Goal: Task Accomplishment & Management: Manage account settings

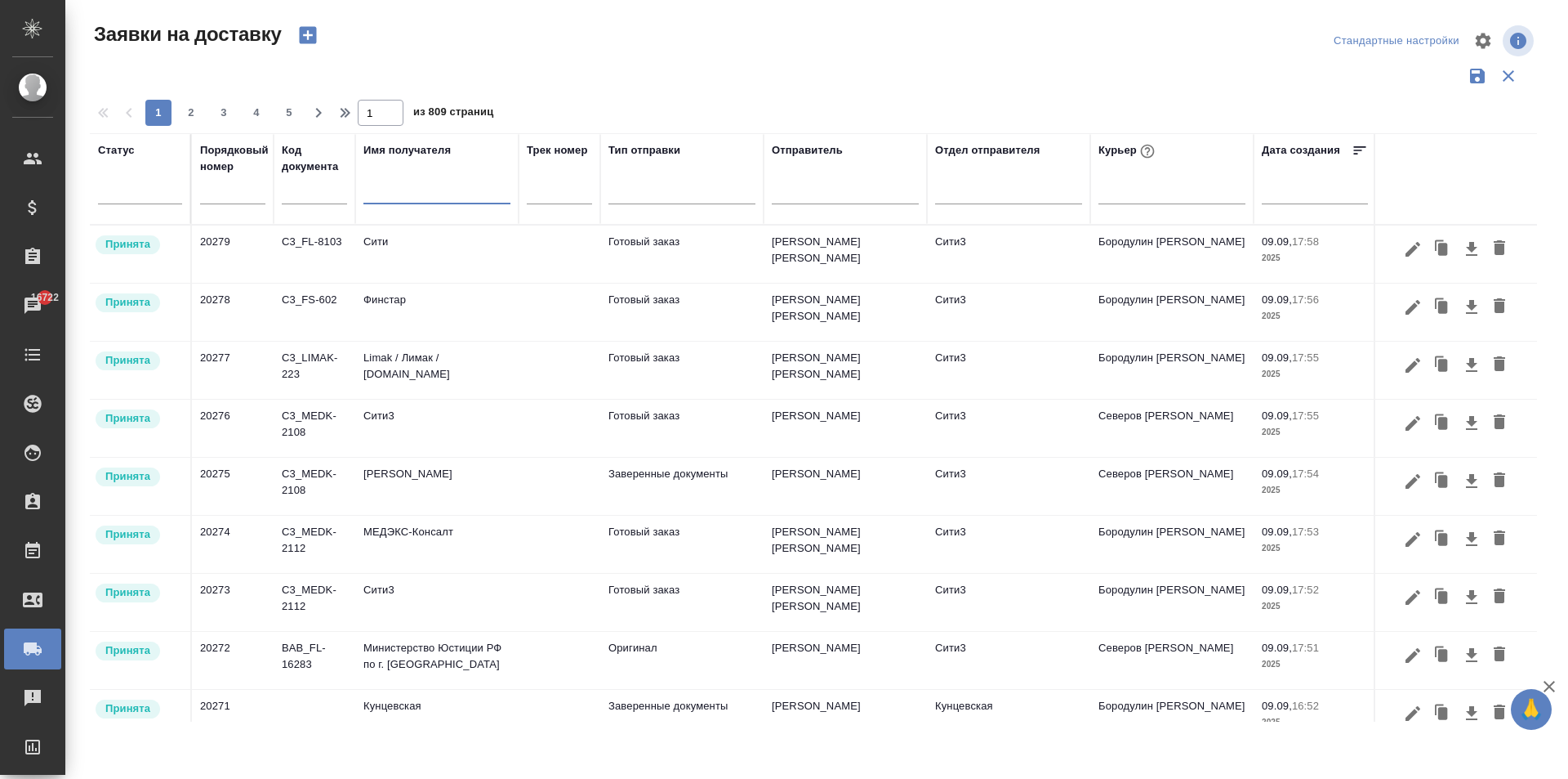
click at [397, 187] on input "text" at bounding box center [437, 193] width 147 height 20
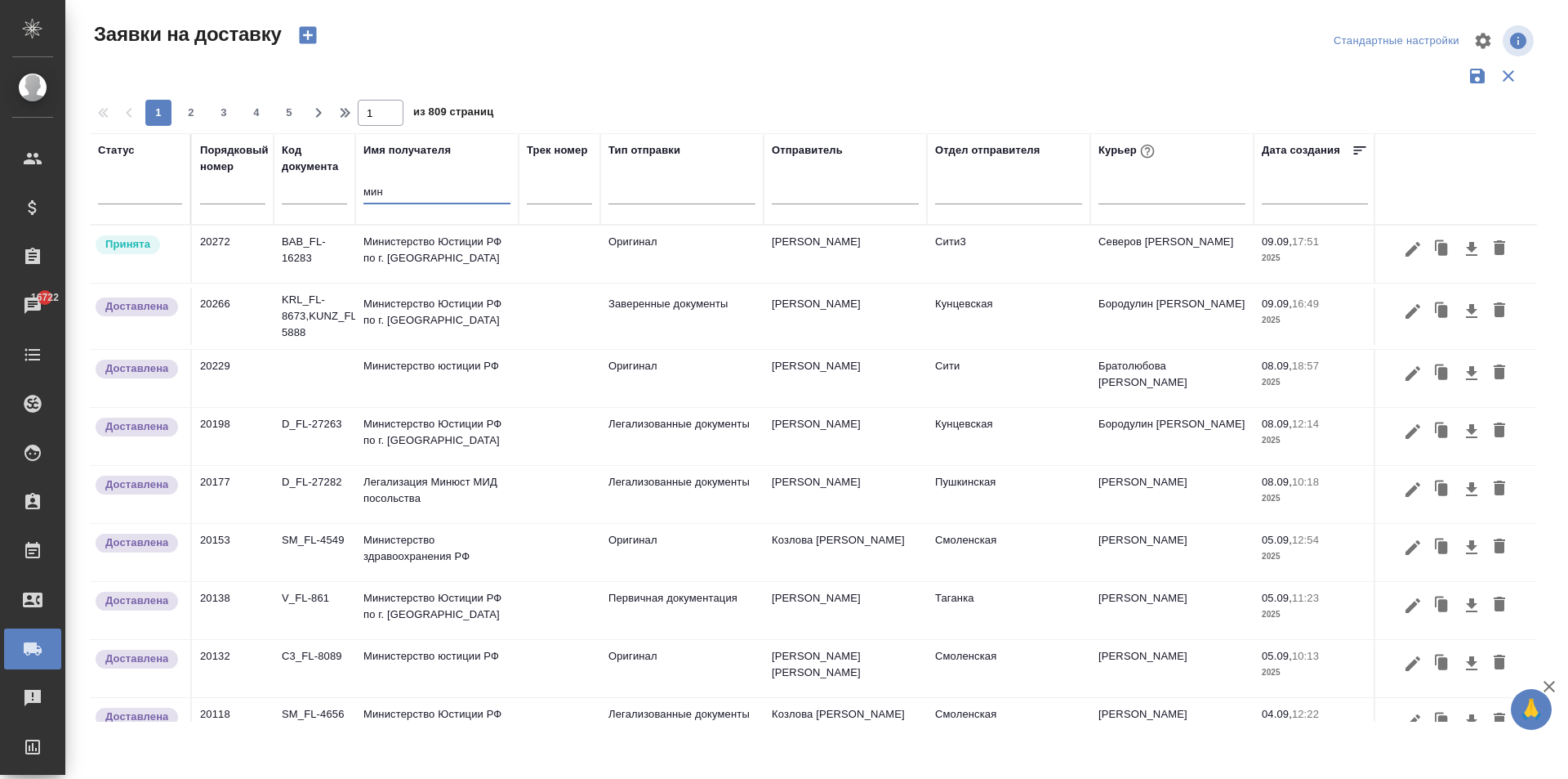
type input "мин"
click at [464, 248] on td "Министерство Юстиции РФ по г. [GEOGRAPHIC_DATA]" at bounding box center [436, 254] width 163 height 57
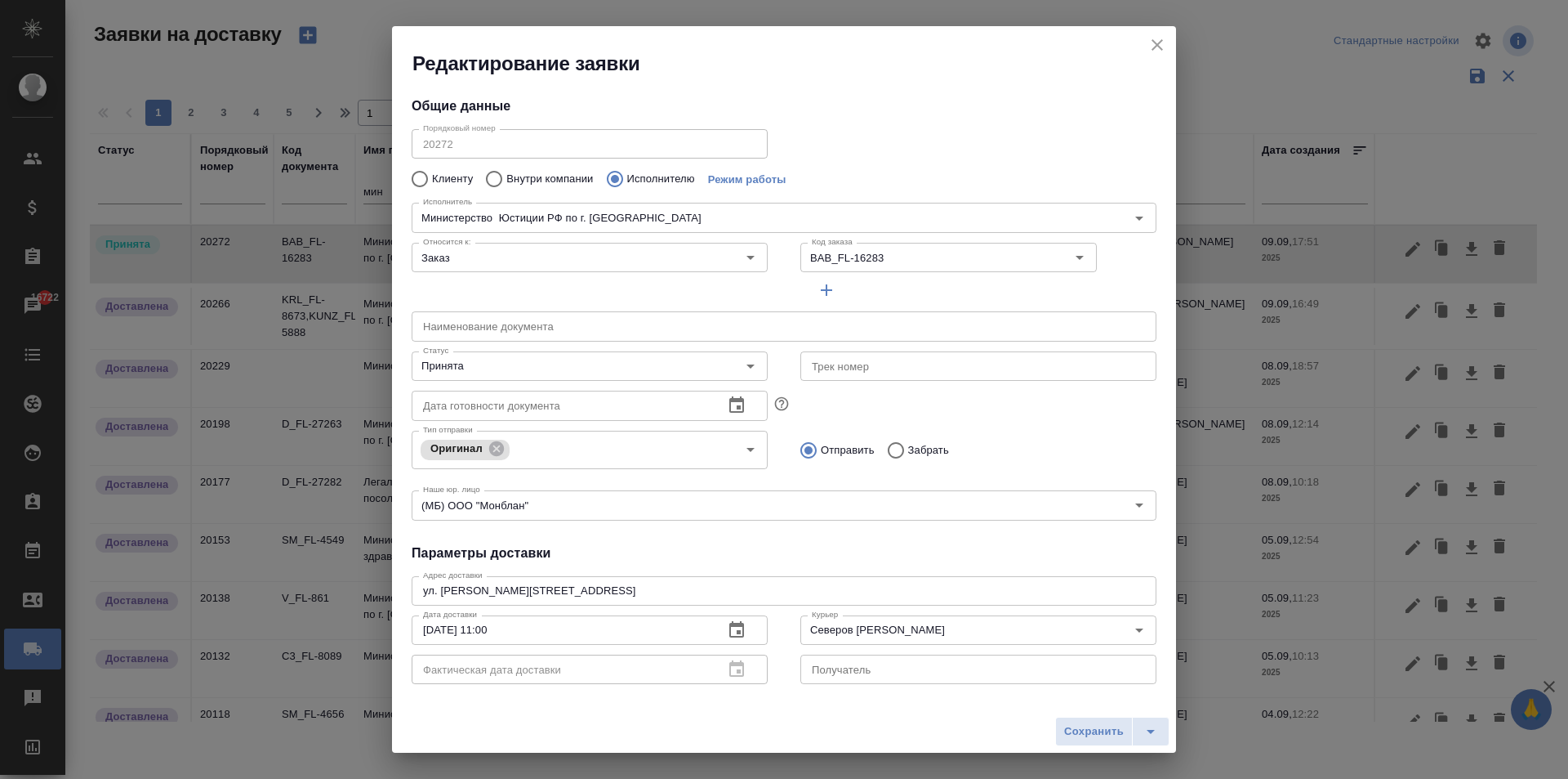
type input "Министерство Юстиции РФ по г. [GEOGRAPHIC_DATA]"
type input "[PERSON_NAME]"
type input "Сити3"
click at [1152, 42] on icon "close" at bounding box center [1158, 45] width 20 height 20
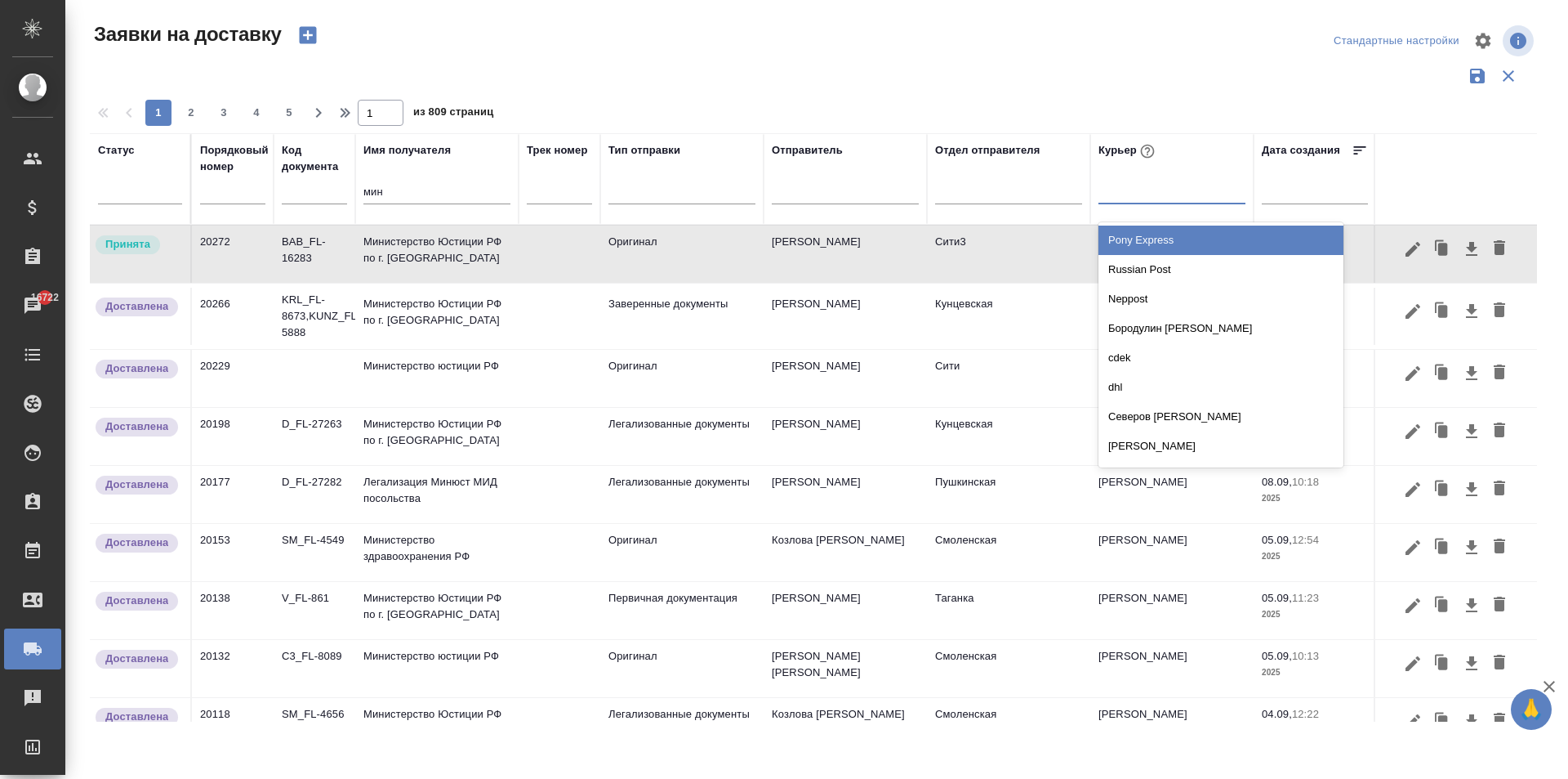
click at [1151, 183] on div at bounding box center [1172, 187] width 147 height 24
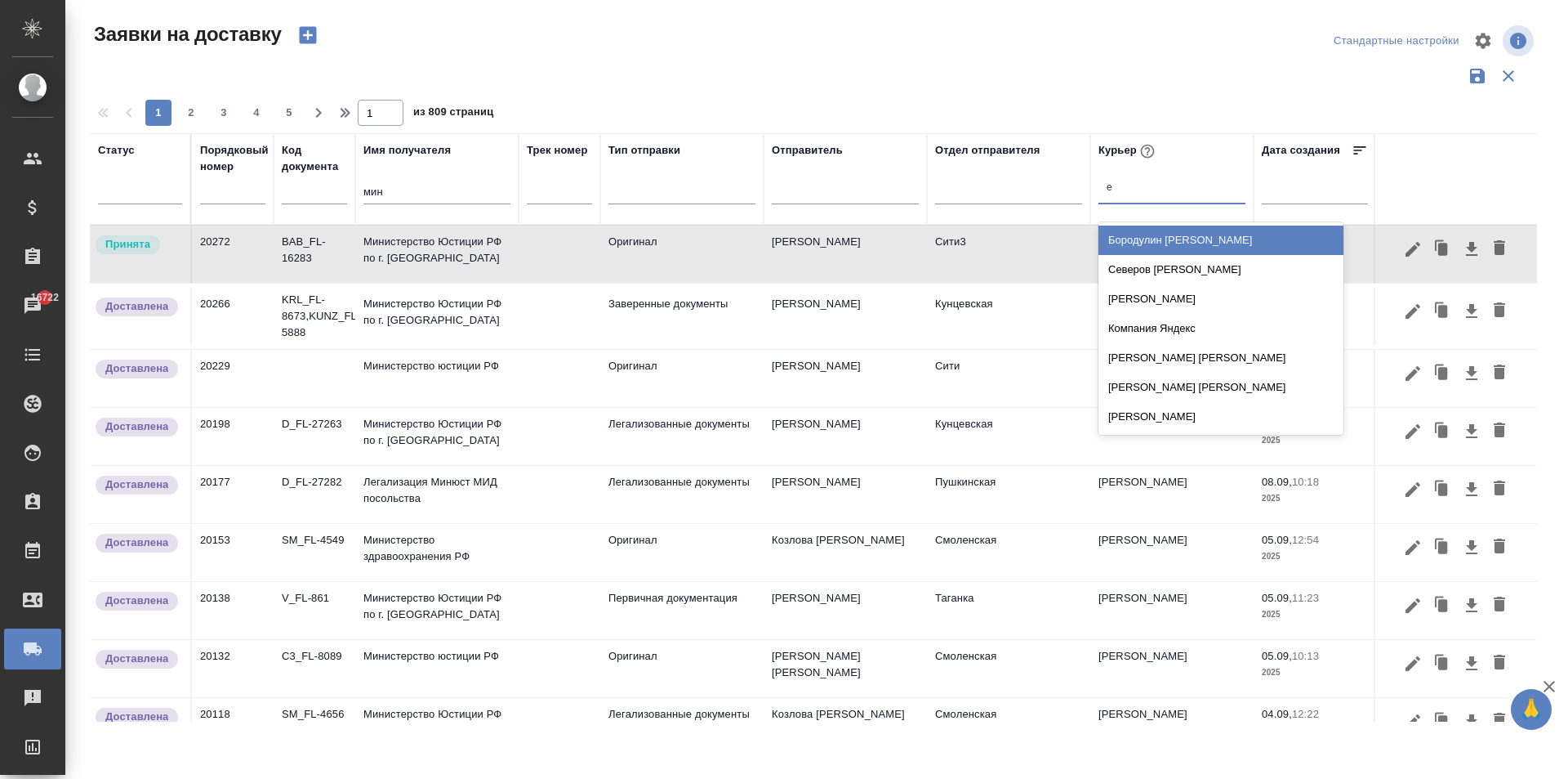
type input "ев"
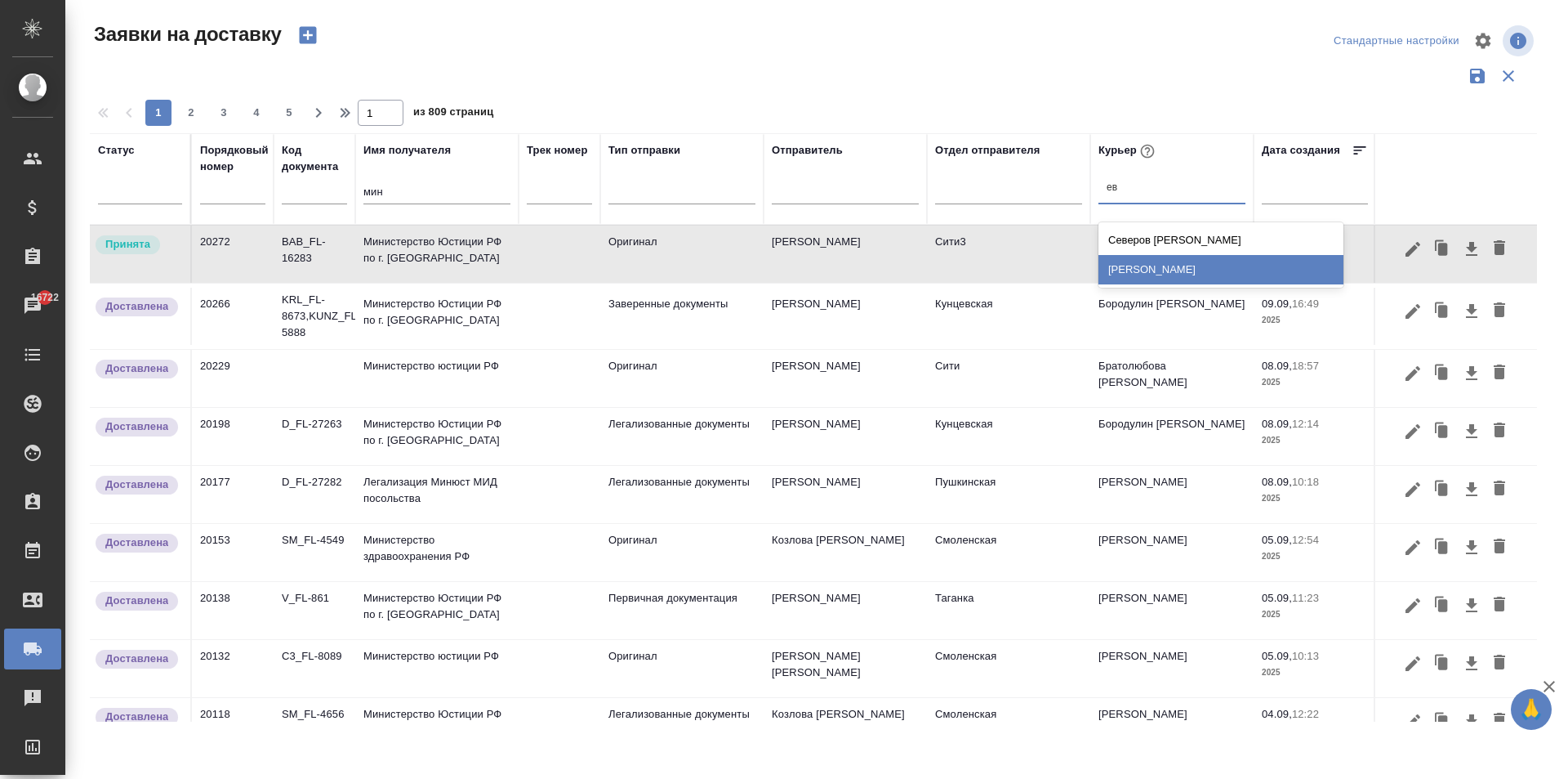
click at [1138, 273] on div "[PERSON_NAME]" at bounding box center [1221, 269] width 245 height 30
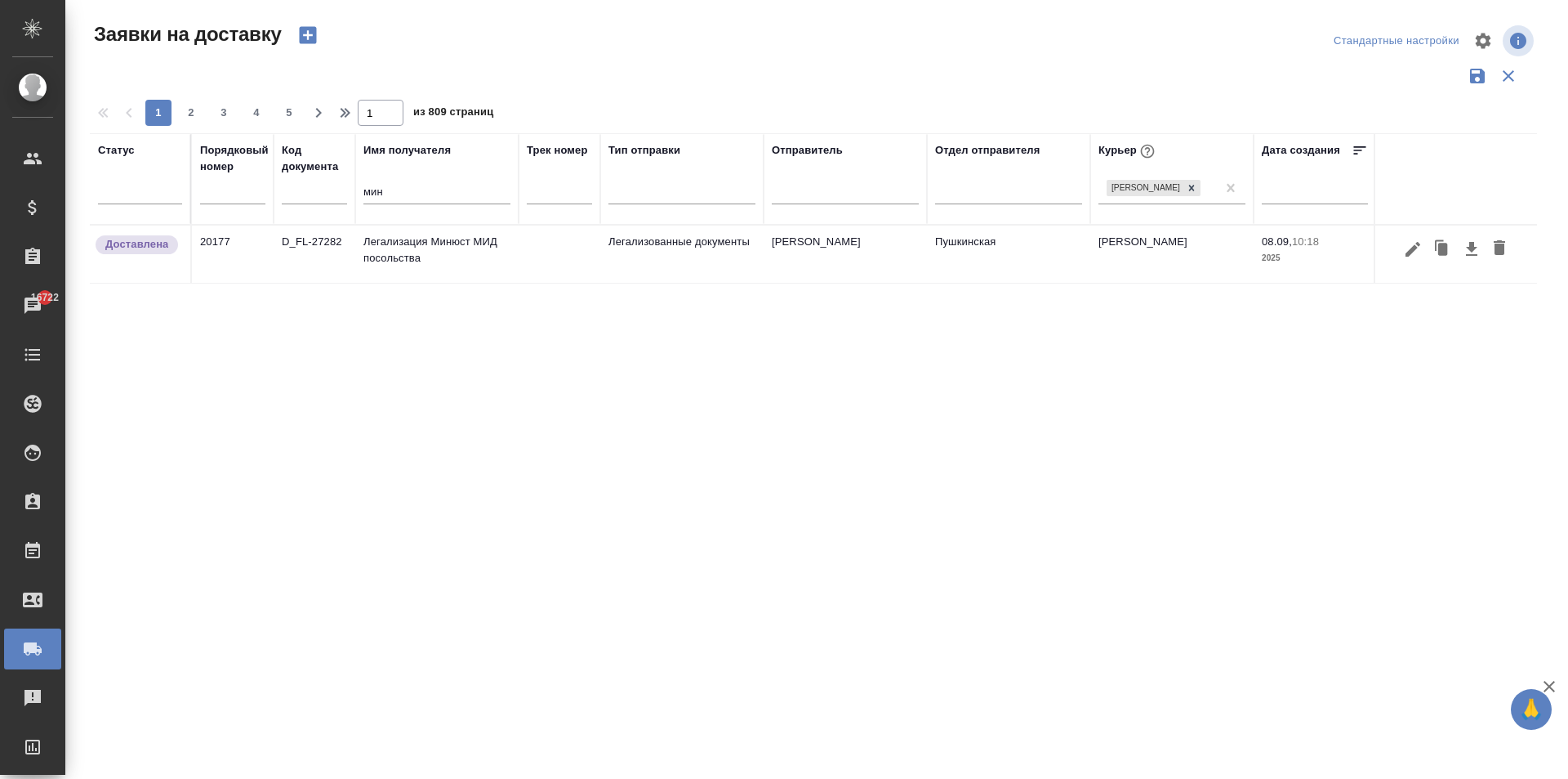
click at [433, 258] on td "Легализация Минюст МИД посольства" at bounding box center [436, 254] width 163 height 57
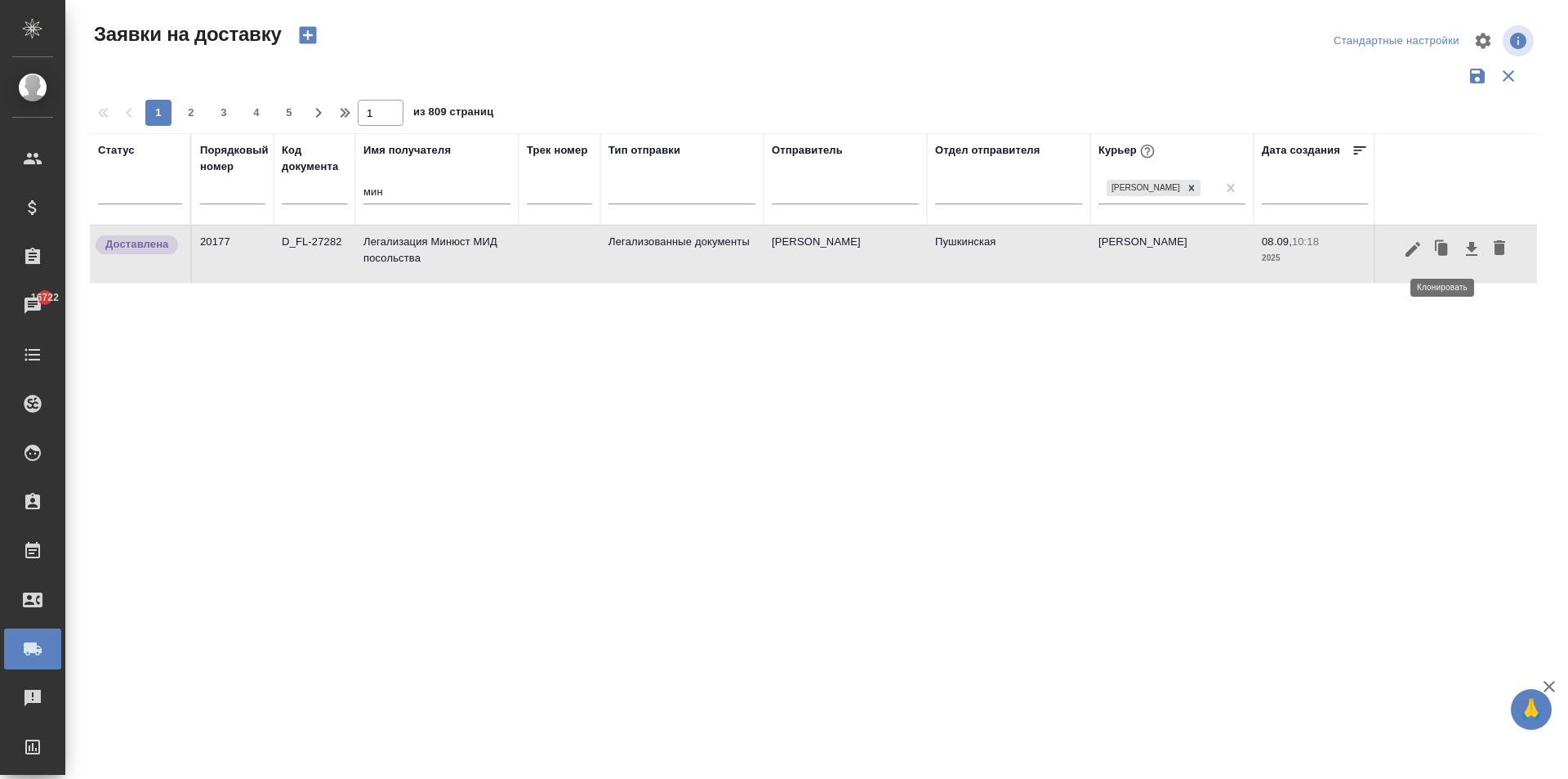
click at [1442, 248] on icon "button" at bounding box center [1443, 248] width 10 height 12
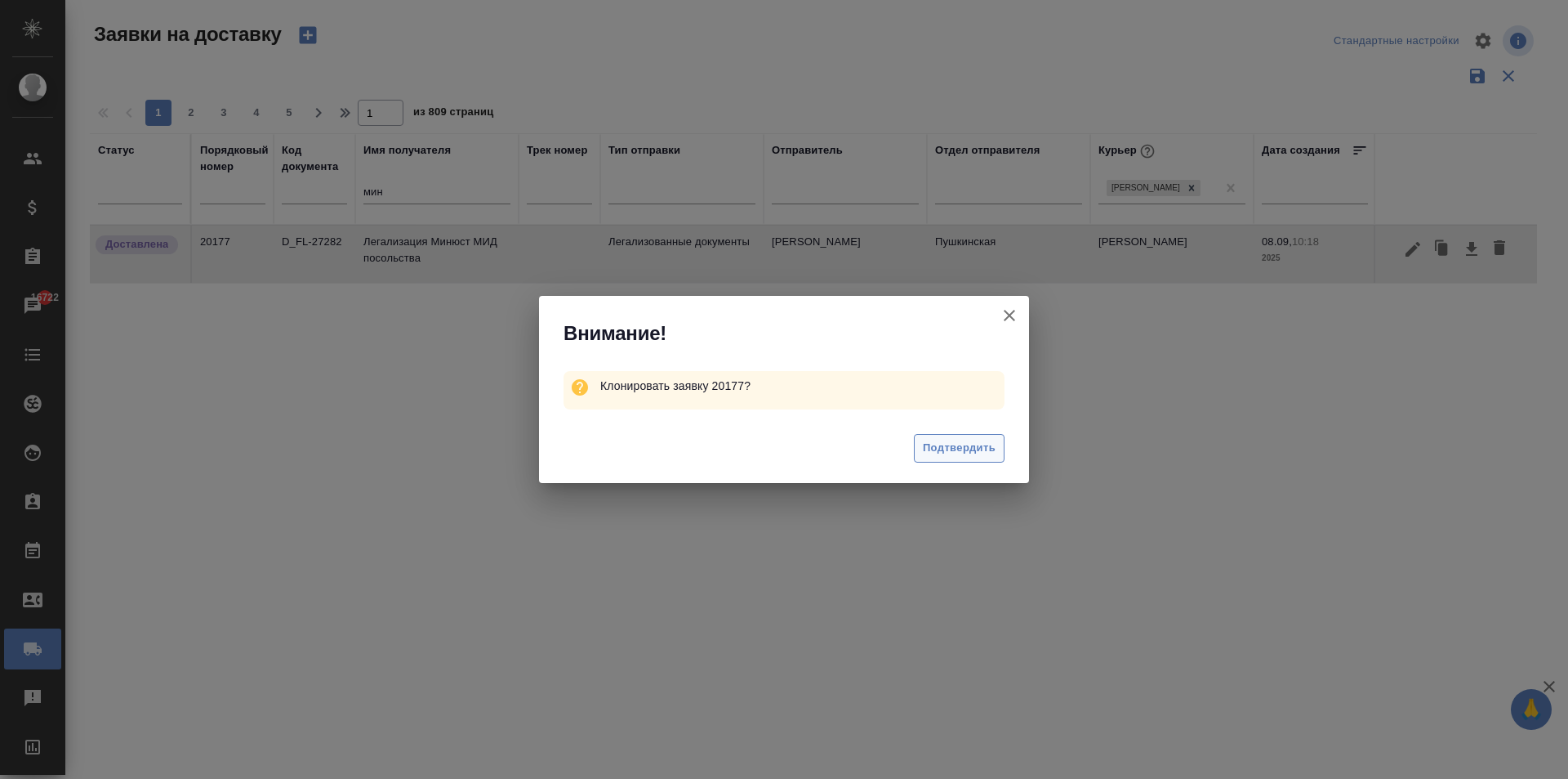
click at [937, 451] on span "Подтвердить" at bounding box center [959, 449] width 73 height 19
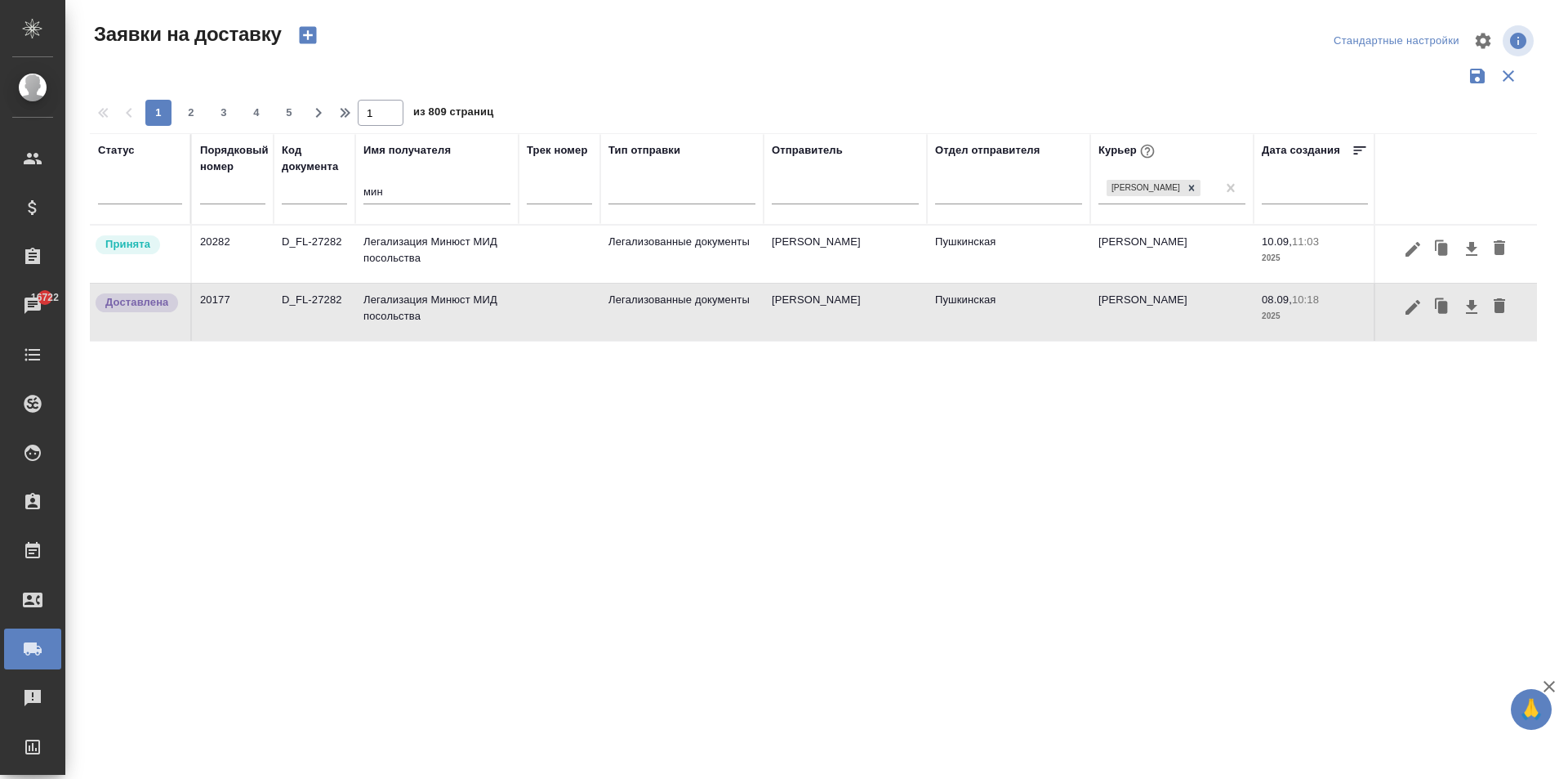
click at [402, 256] on td "Легализация Минюст МИД посольства" at bounding box center [436, 254] width 163 height 57
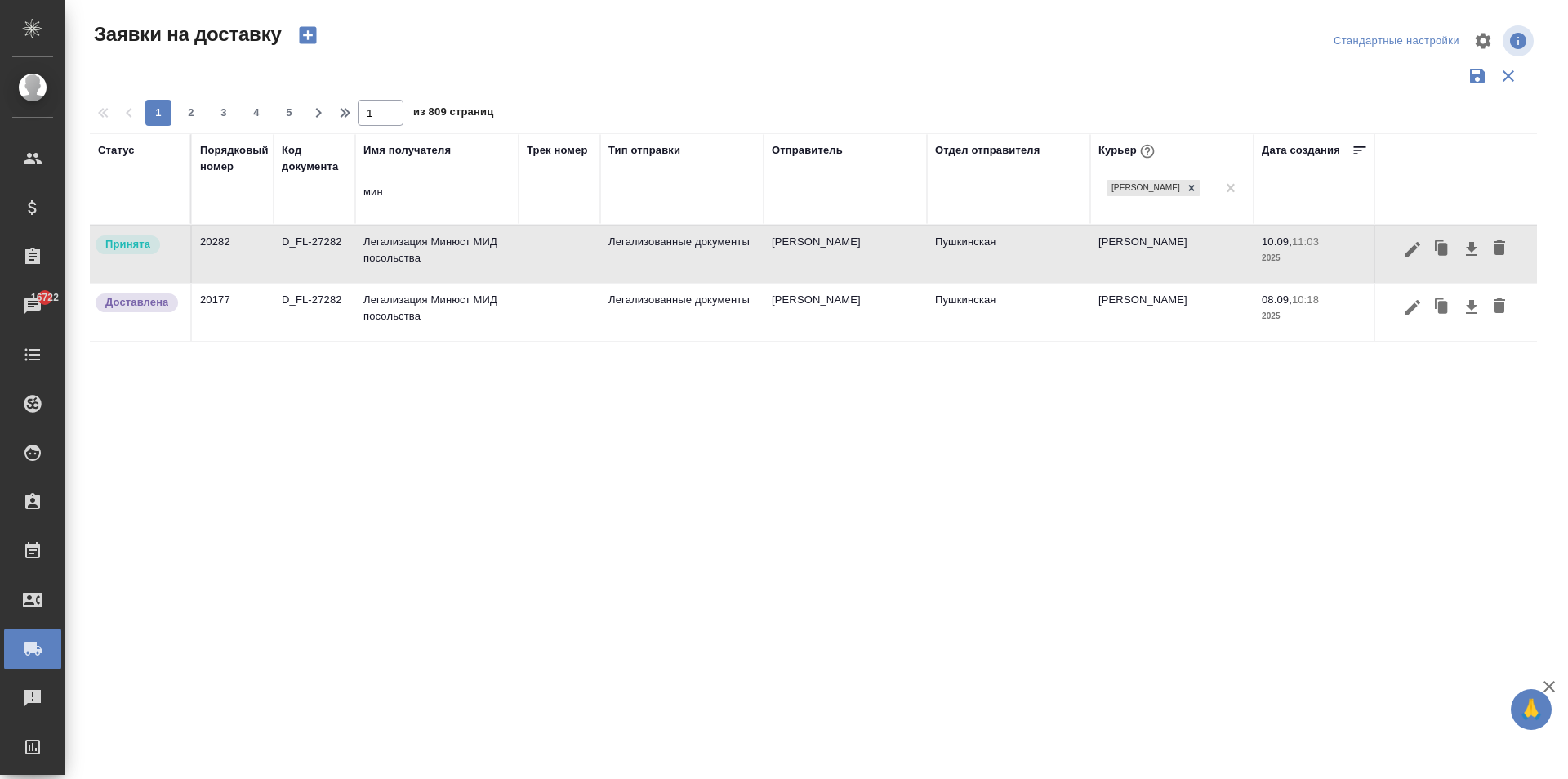
click at [402, 256] on td "Легализация Минюст МИД посольства" at bounding box center [436, 254] width 163 height 57
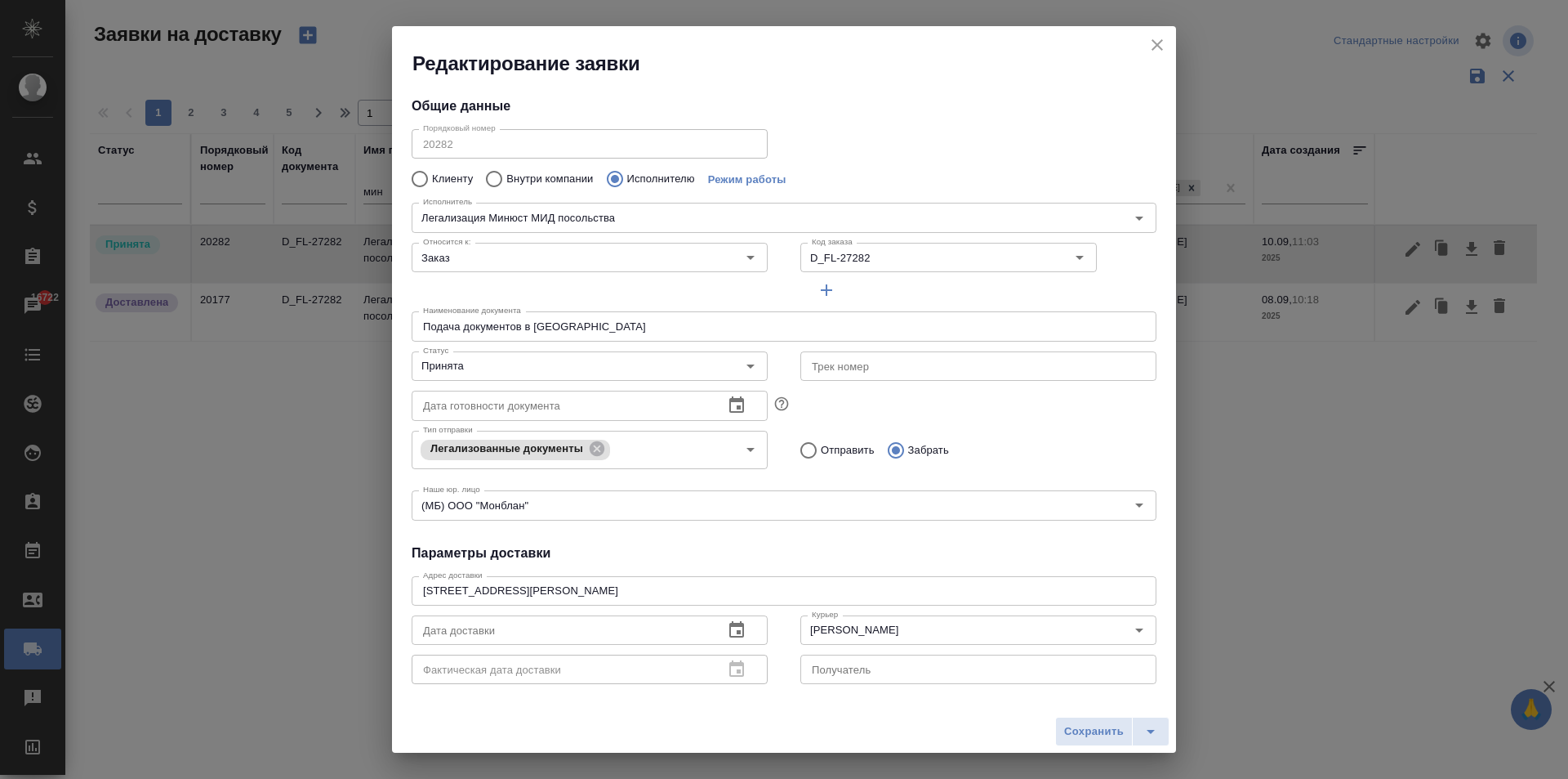
type input "Легализация Минюст МИД посольства"
click at [873, 263] on input "D_FL-27282" at bounding box center [909, 257] width 207 height 20
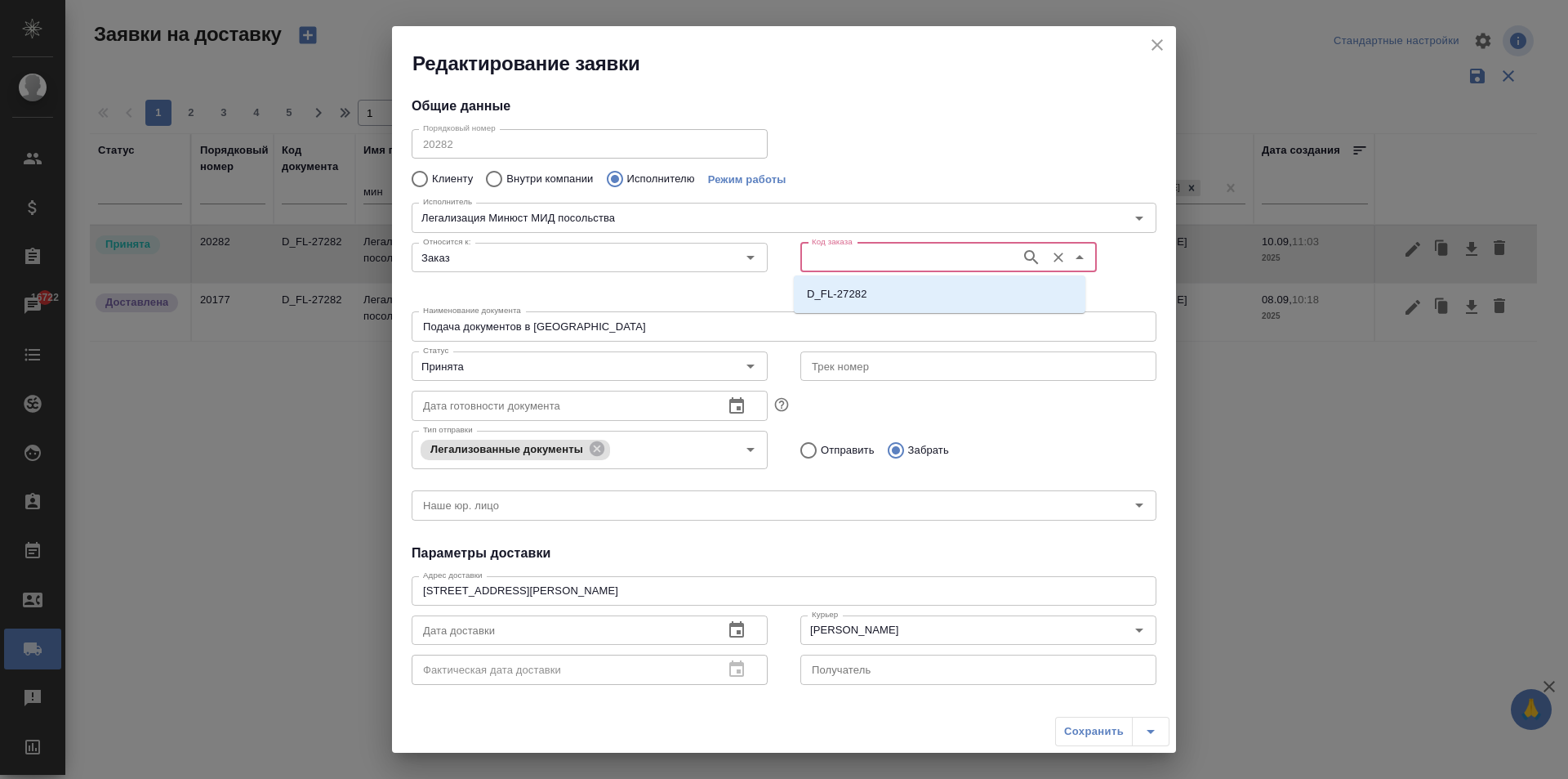
click at [868, 142] on div "Порядковый номер 20282 Порядковый номер" at bounding box center [784, 141] width 778 height 72
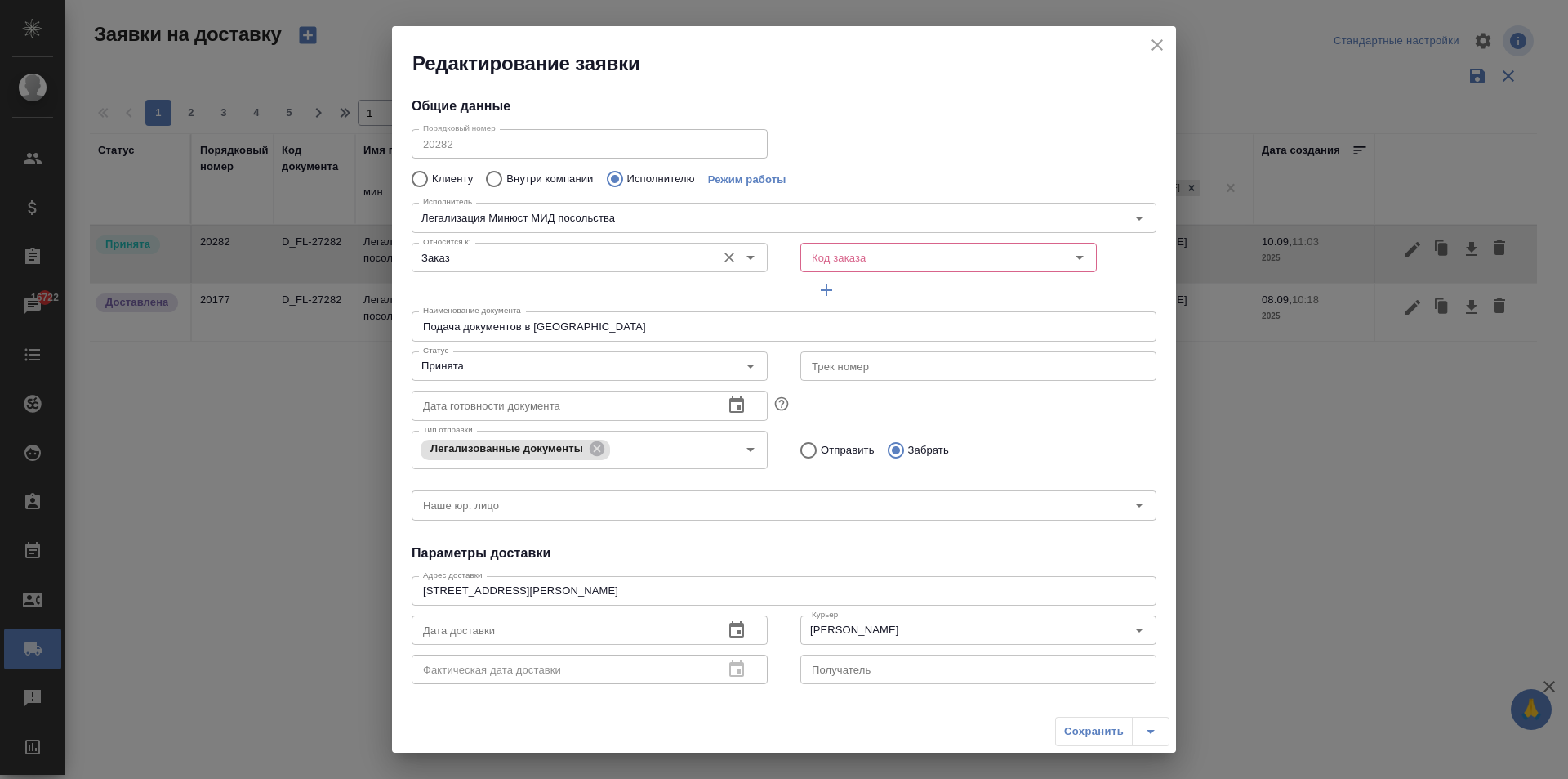
click at [475, 252] on input "Заказ" at bounding box center [563, 257] width 292 height 20
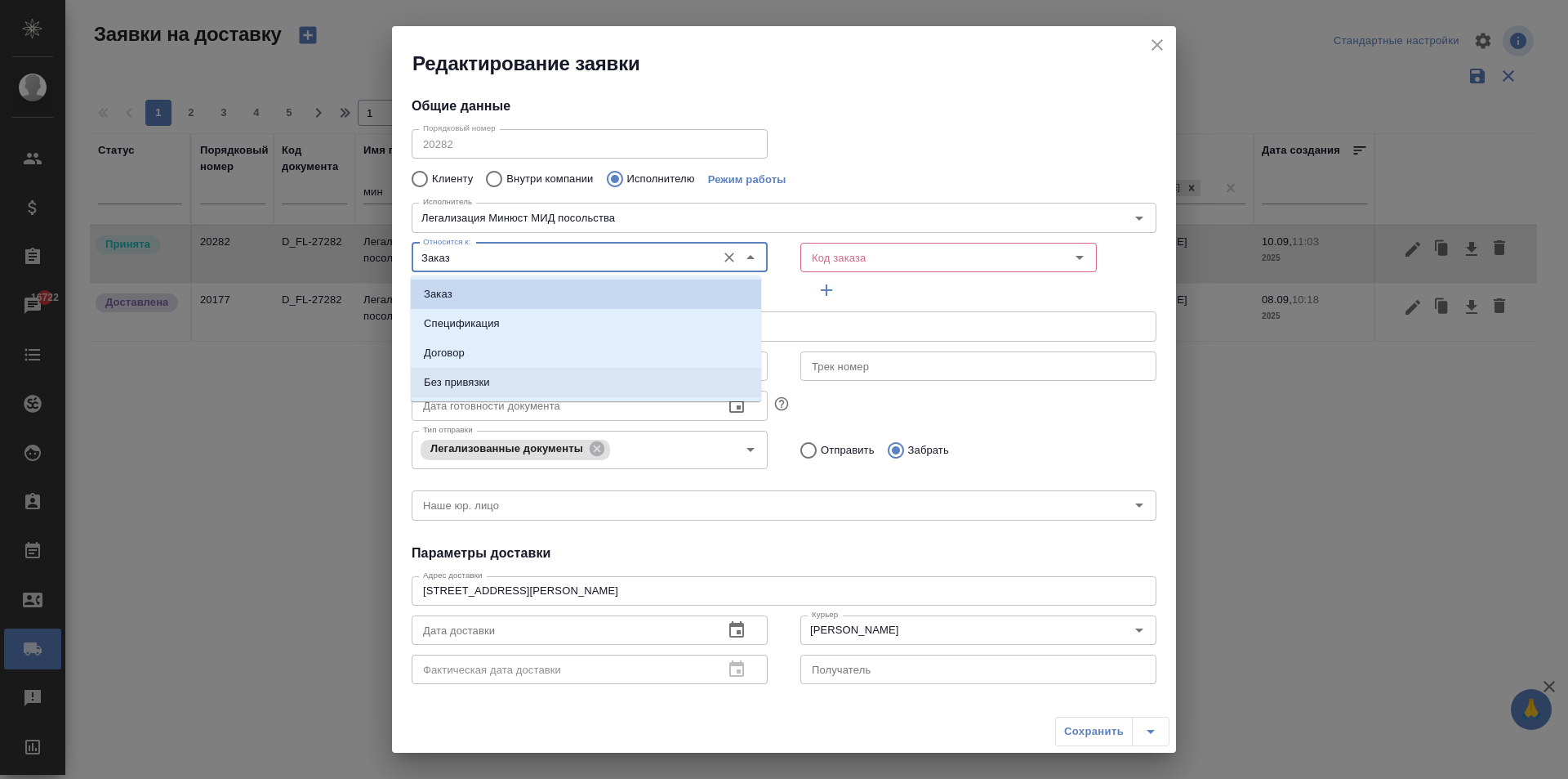
click at [470, 389] on p "Без привязки" at bounding box center [456, 382] width 66 height 16
type input "Без привязки"
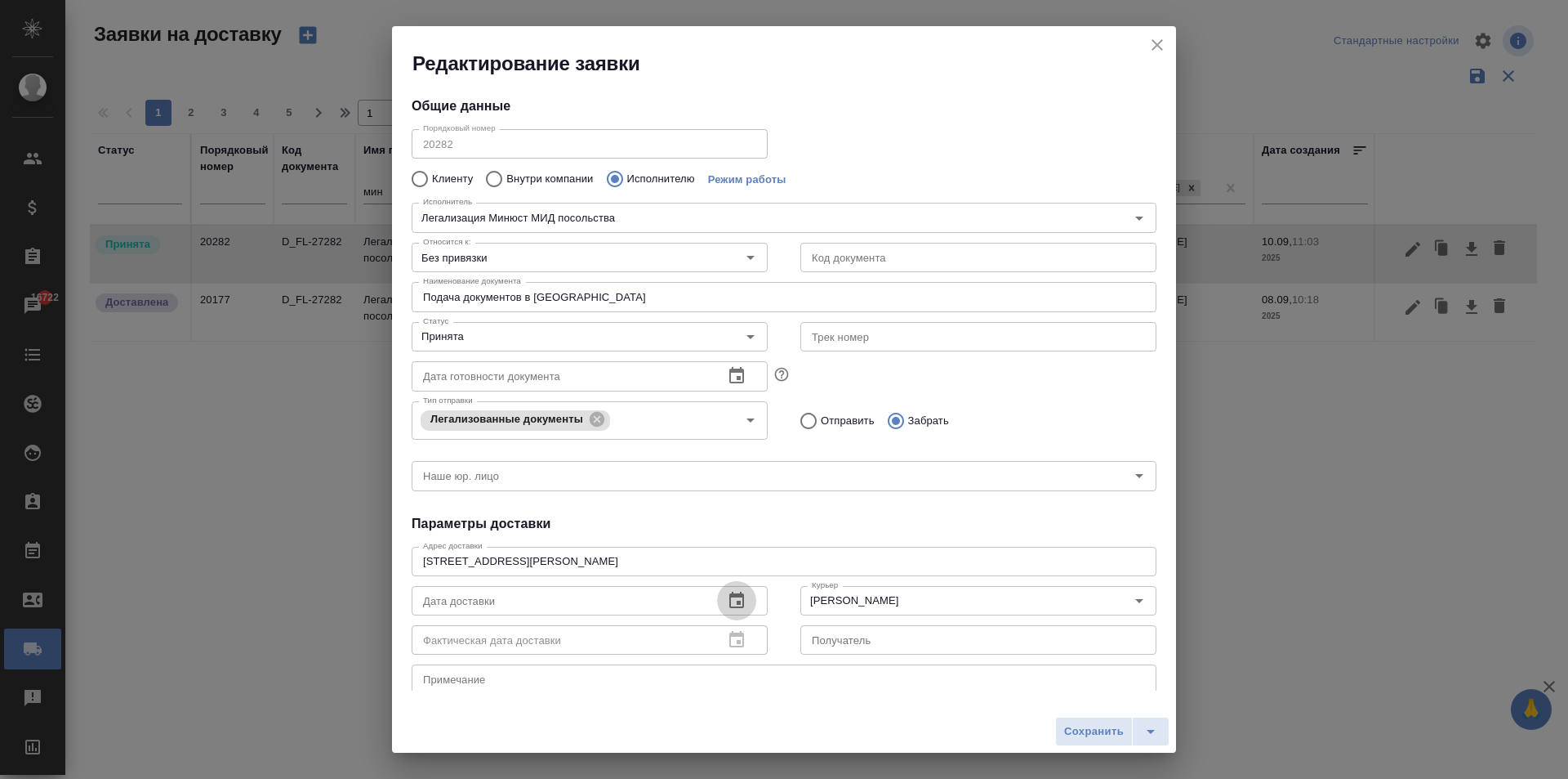
click at [740, 603] on icon "button" at bounding box center [737, 600] width 20 height 20
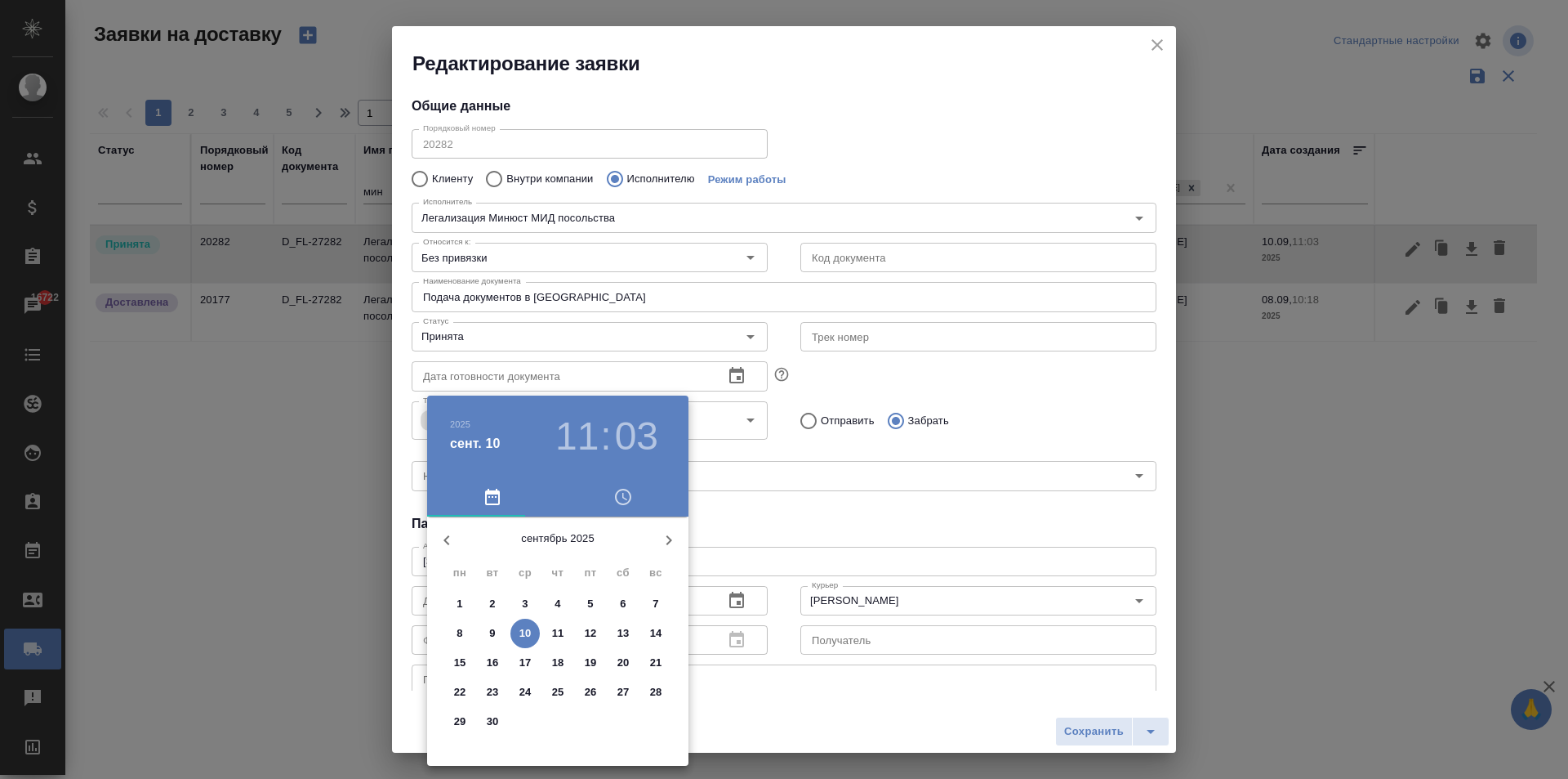
click at [520, 635] on p "10" at bounding box center [525, 633] width 12 height 16
type input "[DATE] 11:03"
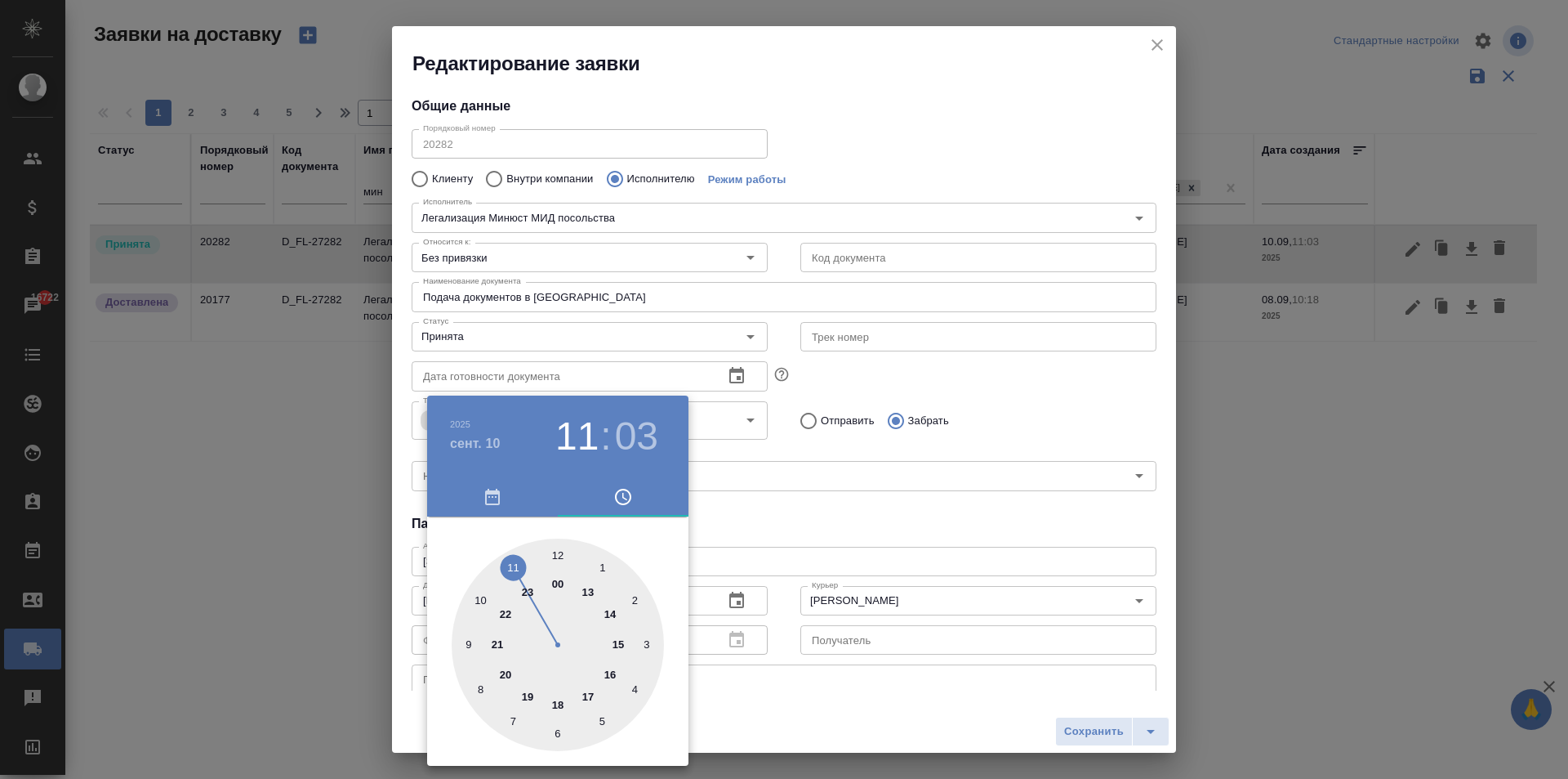
click at [815, 579] on div at bounding box center [784, 390] width 1568 height 779
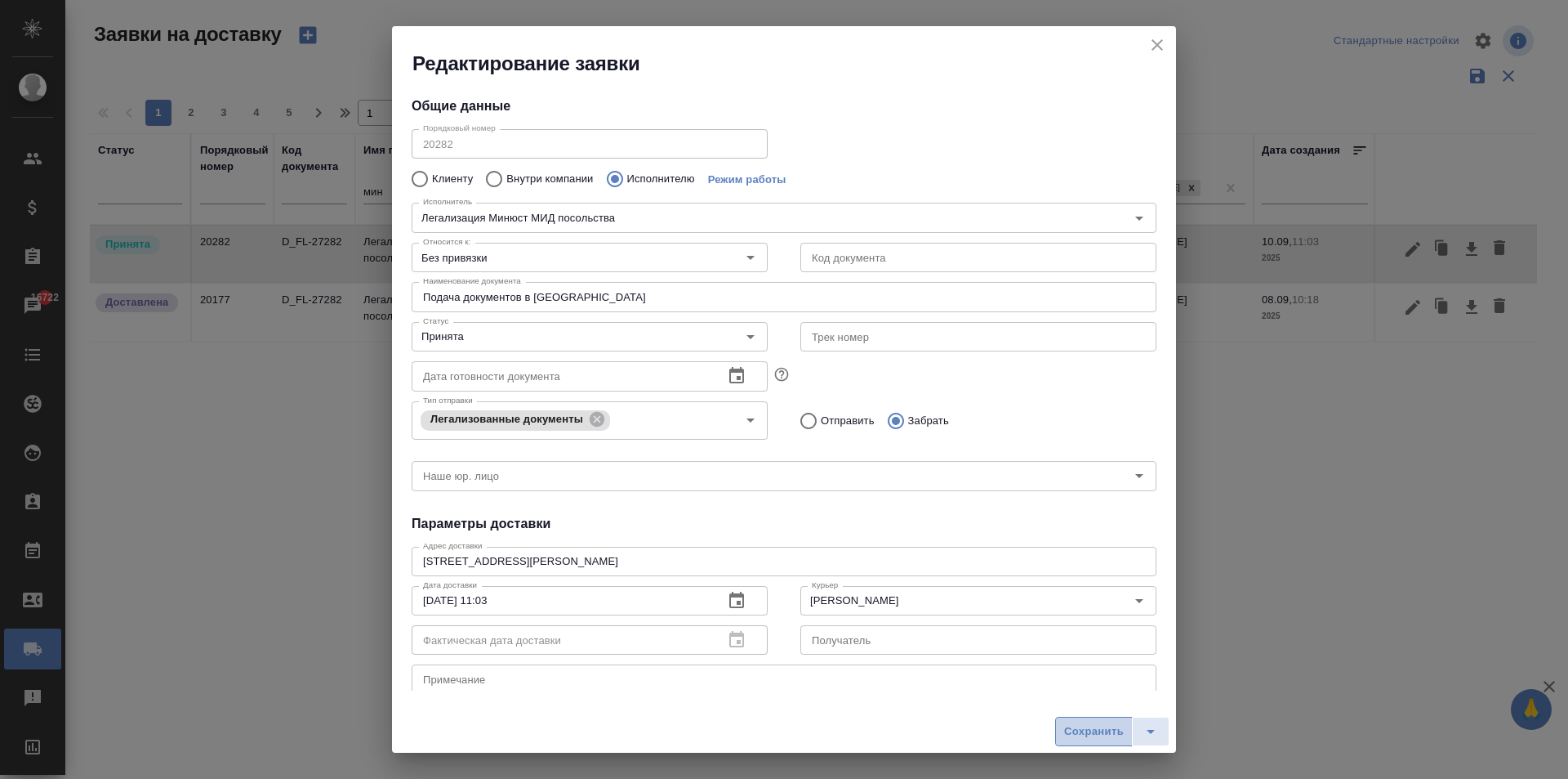
click at [1077, 731] on span "Сохранить" at bounding box center [1094, 732] width 59 height 19
type input "Заказ"
type input "(МБ) ООО "Монблан""
type input "Легализация Минюст МИД посольства"
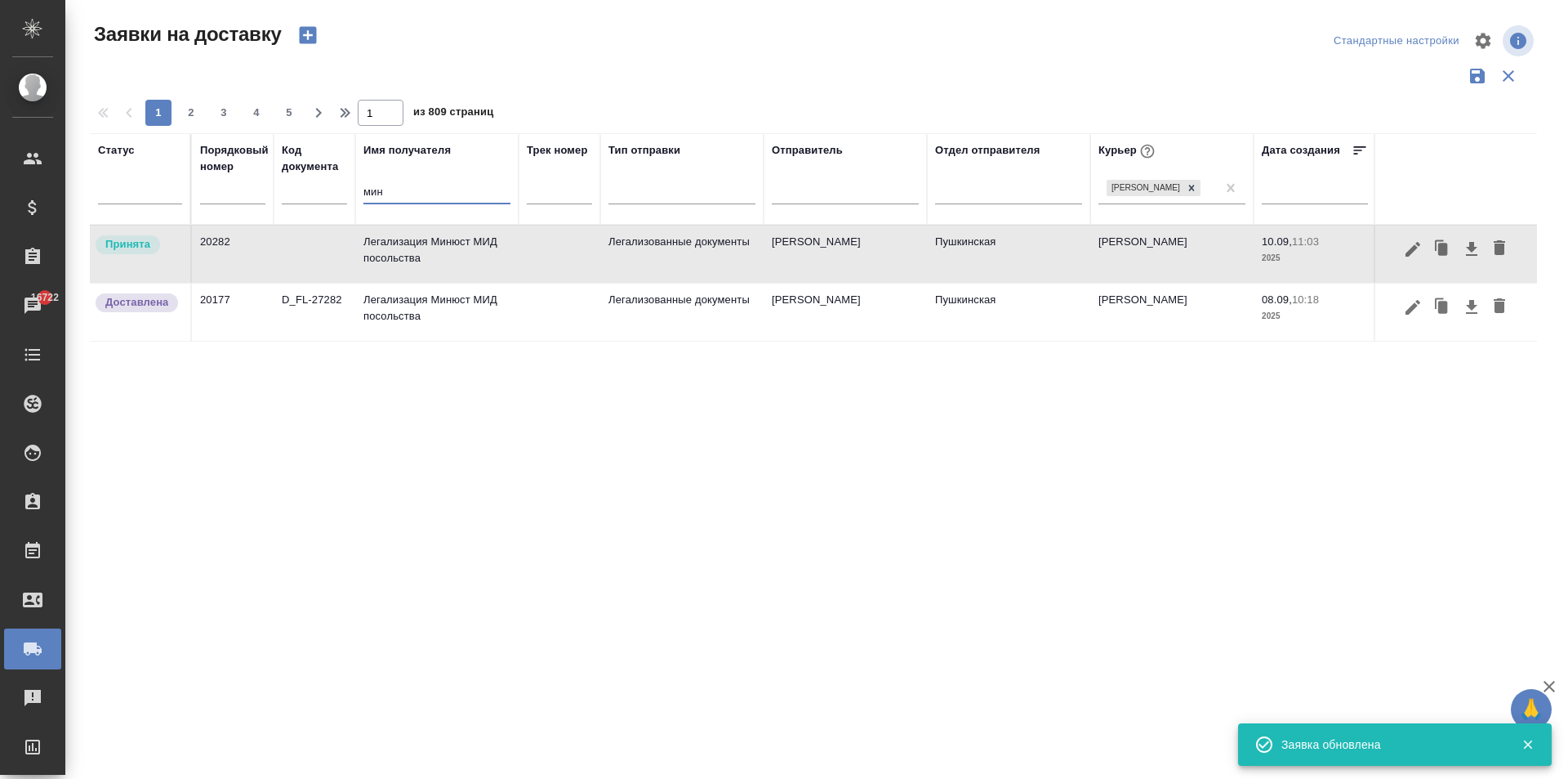
drag, startPoint x: 387, startPoint y: 200, endPoint x: 353, endPoint y: 193, distance: 34.7
click at [353, 193] on tr "Статус Порядковый номер Код документа Имя получателя мин Трек номер Тип отправк…" at bounding box center [937, 179] width 1695 height 92
